Goal: Task Accomplishment & Management: Use online tool/utility

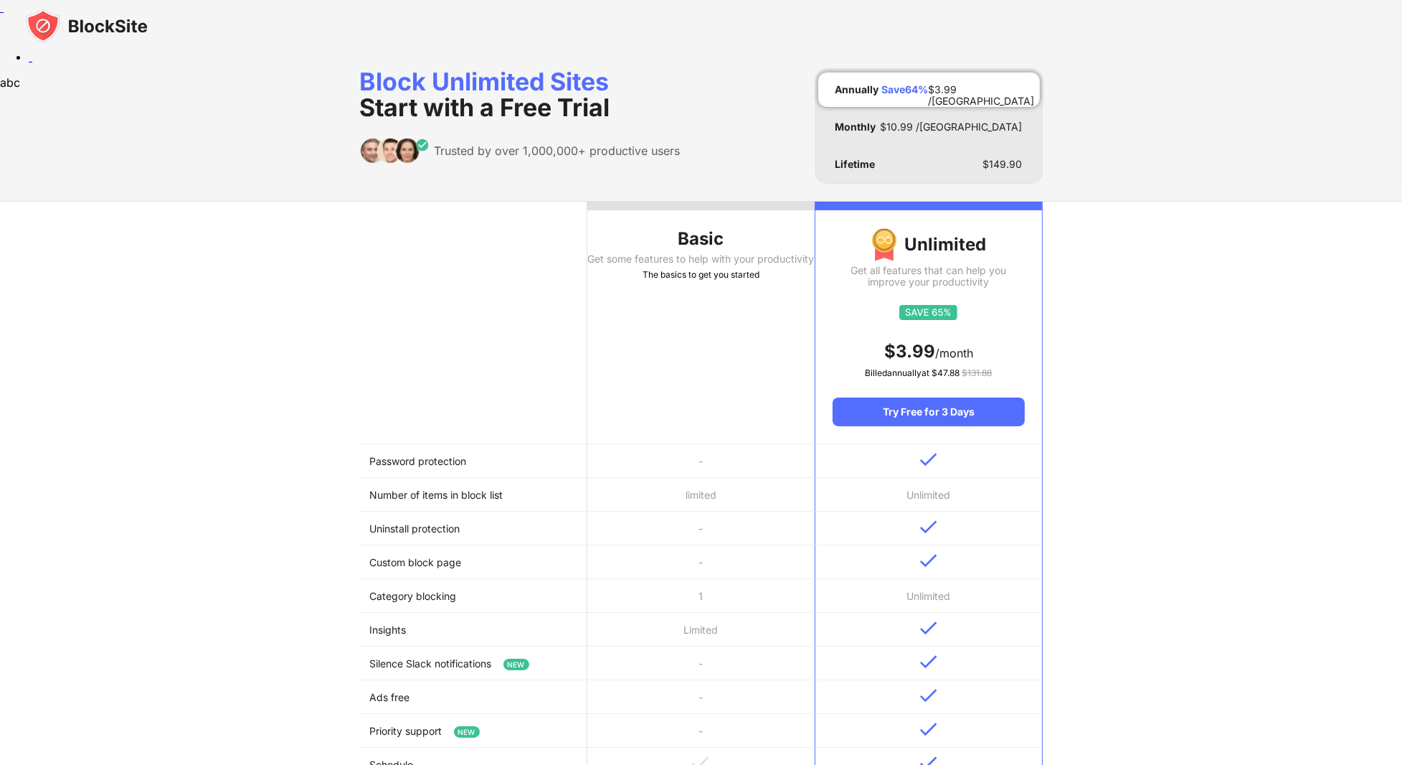
click at [82, 32] on img at bounding box center [87, 26] width 122 height 34
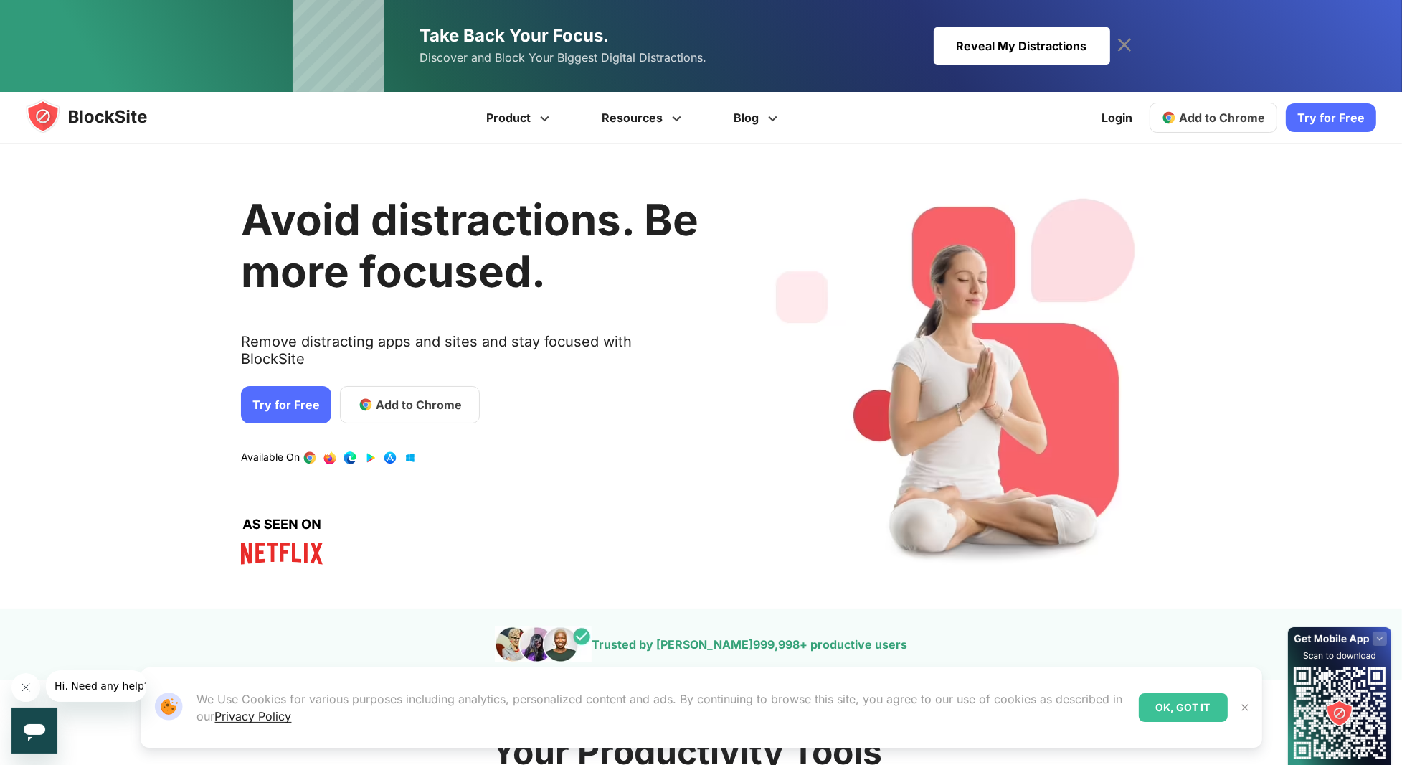
click at [1199, 115] on span "Add to Chrome" at bounding box center [1222, 117] width 86 height 14
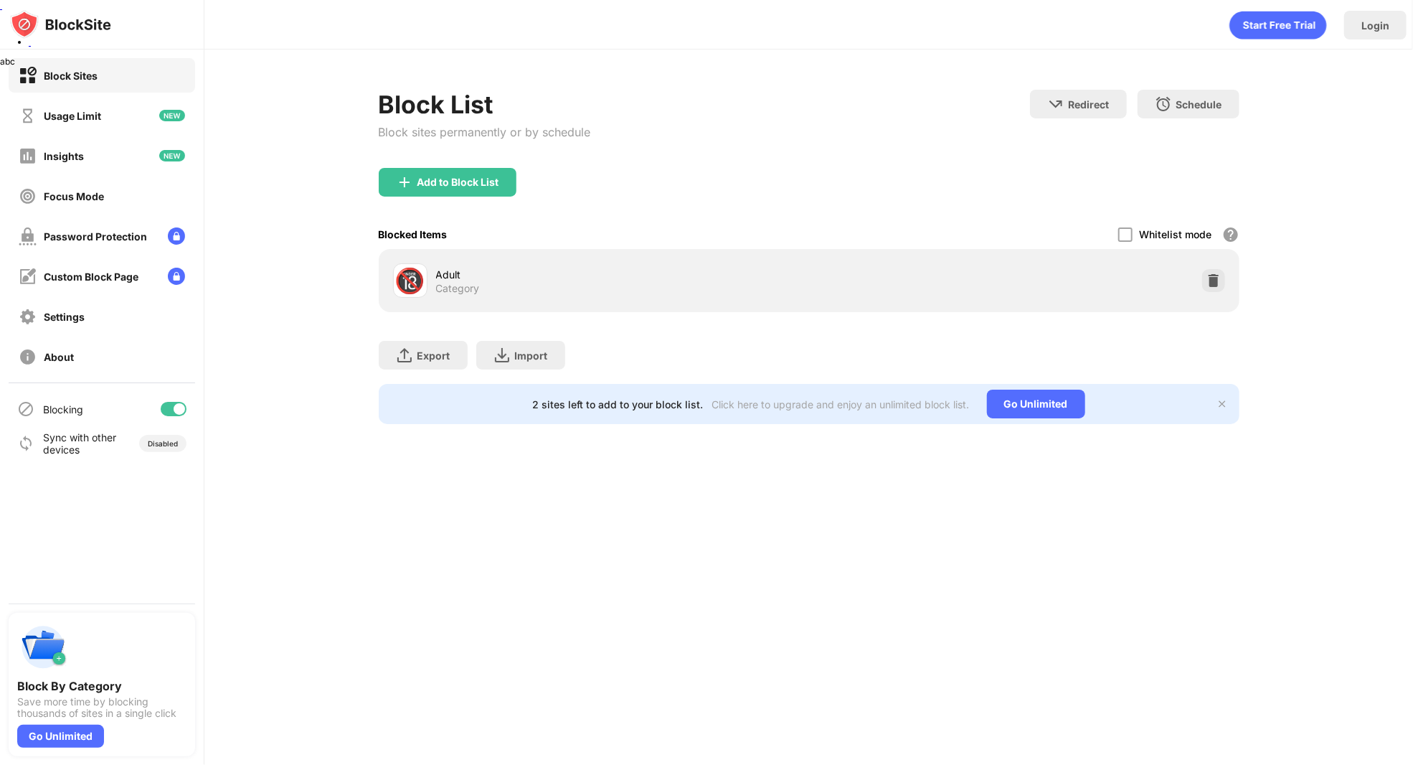
click at [459, 193] on div "Add to Block List" at bounding box center [448, 182] width 138 height 29
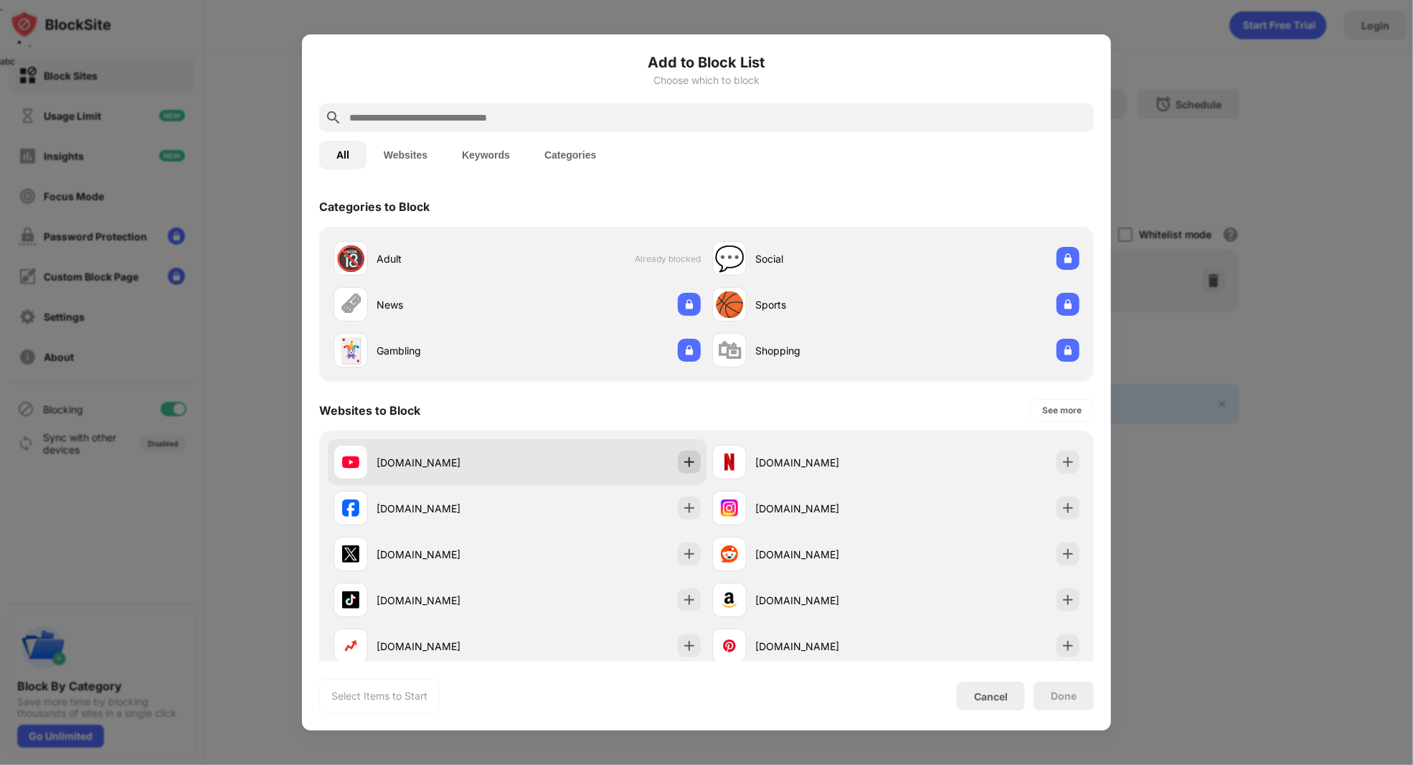
click at [682, 461] on img at bounding box center [689, 462] width 14 height 14
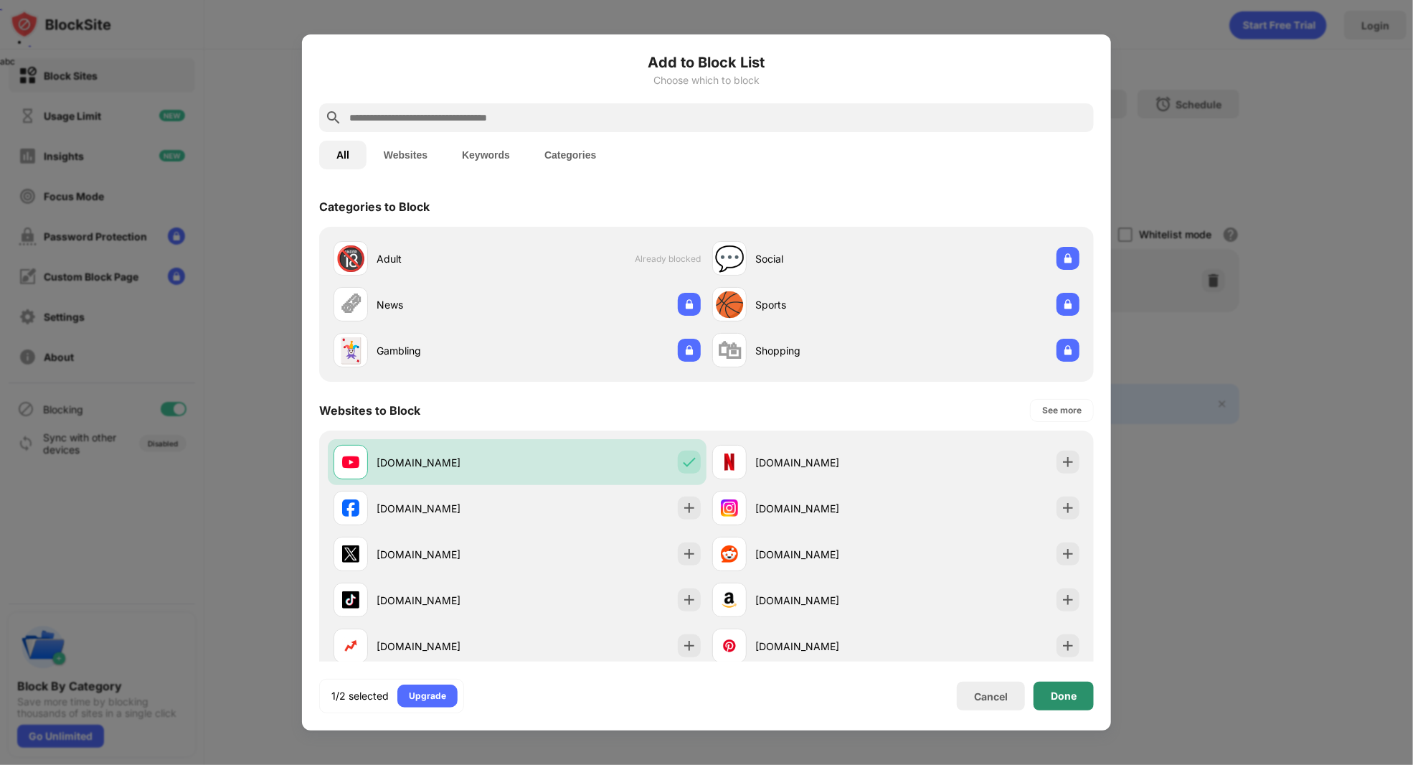
click at [1061, 697] on div "Done" at bounding box center [1064, 695] width 26 height 11
